Goal: Book appointment/travel/reservation

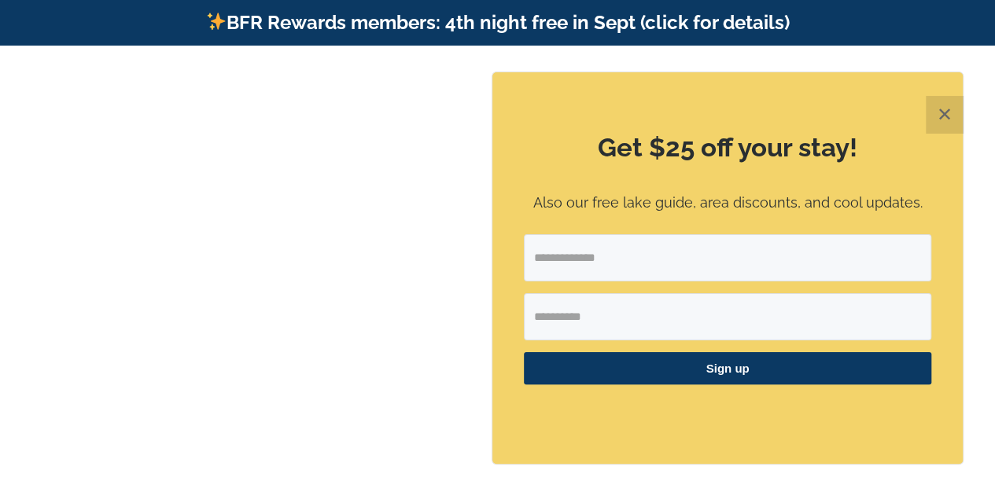
click at [948, 109] on button "✕" at bounding box center [945, 115] width 38 height 38
